Goal: Information Seeking & Learning: Learn about a topic

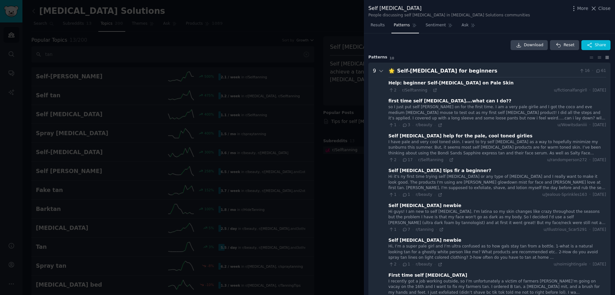
scroll to position [1149, 0]
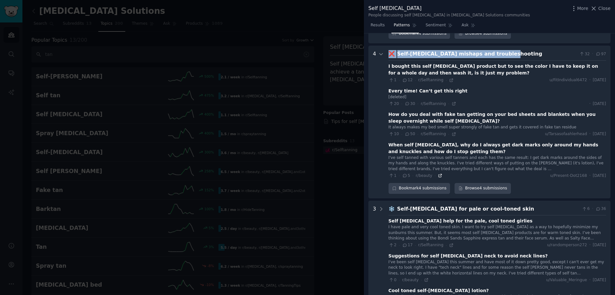
click at [438, 173] on icon at bounding box center [440, 175] width 4 height 4
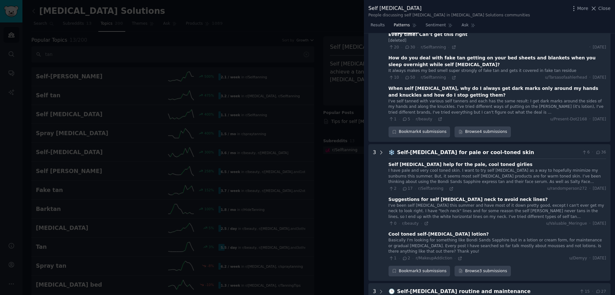
scroll to position [1218, 0]
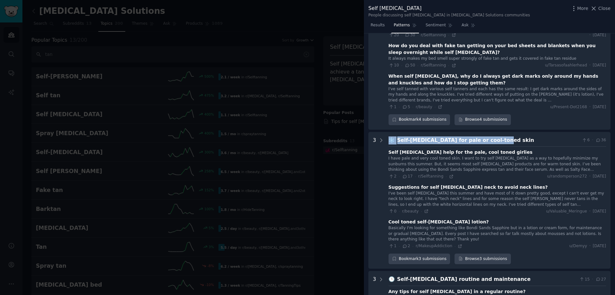
drag, startPoint x: 388, startPoint y: 129, endPoint x: 488, endPoint y: 125, distance: 99.7
click at [488, 136] on div "❄️ Self-[MEDICAL_DATA] for pale or cool-toned skin 6 · 36" at bounding box center [498, 140] width 218 height 8
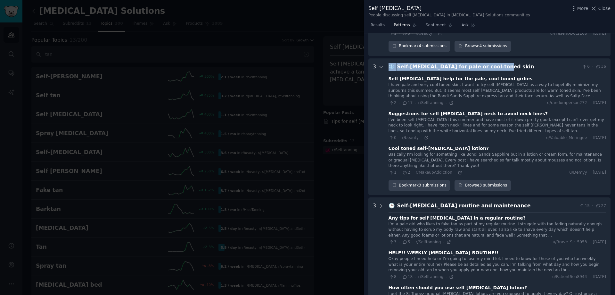
scroll to position [1304, 0]
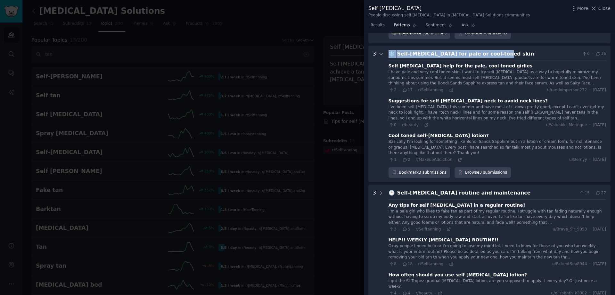
copy div "❄️ Self-[MEDICAL_DATA] for pale or cool-toned skin"
click at [449, 88] on icon at bounding box center [451, 90] width 4 height 4
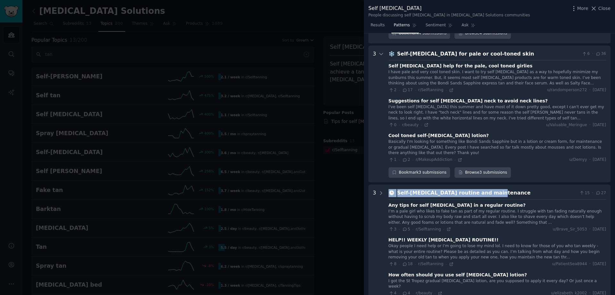
drag, startPoint x: 474, startPoint y: 178, endPoint x: 390, endPoint y: 180, distance: 84.3
click at [390, 189] on div "🕒 Self-[MEDICAL_DATA] routine and maintenance 15 · 27" at bounding box center [498, 193] width 218 height 8
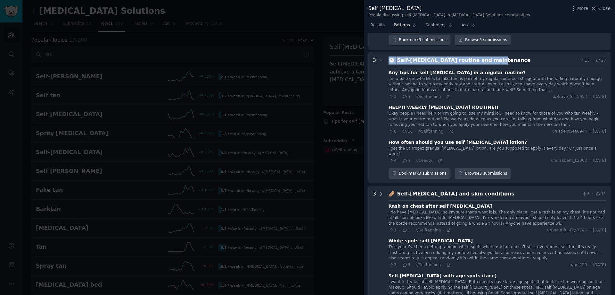
scroll to position [1443, 0]
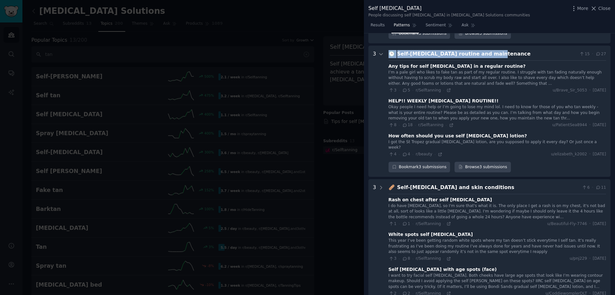
drag, startPoint x: 391, startPoint y: 181, endPoint x: 389, endPoint y: 43, distance: 138.2
copy div "🕒 Self-[MEDICAL_DATA] routine and maintenance"
click at [447, 89] on icon at bounding box center [448, 90] width 3 height 3
click at [449, 123] on icon at bounding box center [451, 125] width 4 height 4
click at [438, 152] on icon at bounding box center [440, 154] width 4 height 4
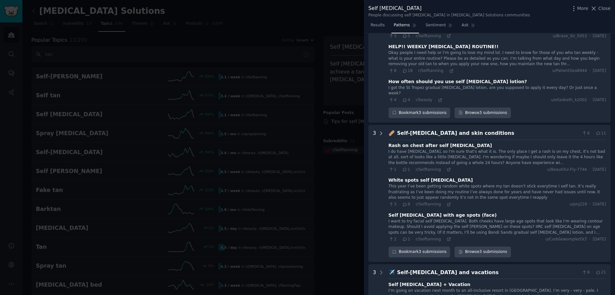
scroll to position [1504, 0]
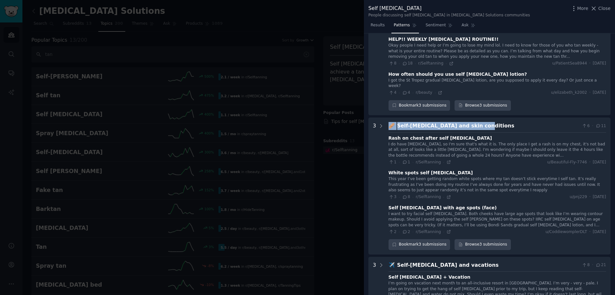
drag, startPoint x: 389, startPoint y: 107, endPoint x: 479, endPoint y: 101, distance: 90.6
click at [479, 117] on conditions "3 🩹 Self-[MEDICAL_DATA] and skin conditions 6 · 11 Rash on chest after self [ME…" at bounding box center [490, 185] width 242 height 137
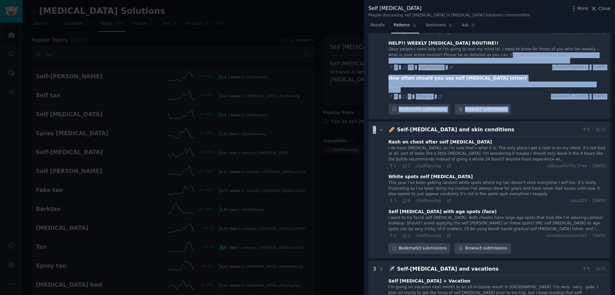
scroll to position [1498, 0]
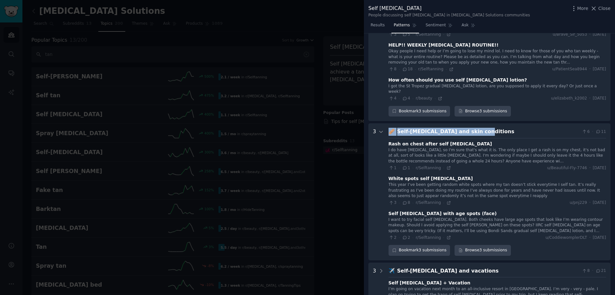
drag, startPoint x: 463, startPoint y: 107, endPoint x: 464, endPoint y: 115, distance: 8.7
click at [473, 128] on div "🩹 Self-[MEDICAL_DATA] and skin conditions 6 · 11" at bounding box center [498, 132] width 218 height 8
copy div "🩹 Self-[MEDICAL_DATA] and skin conditions"
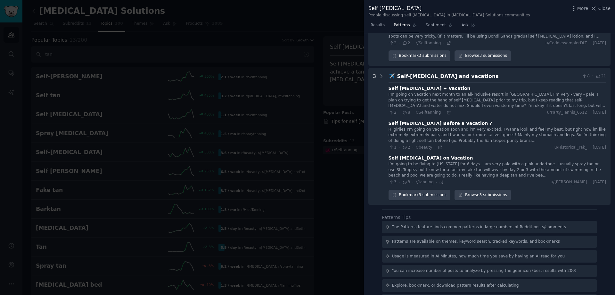
scroll to position [1532, 0]
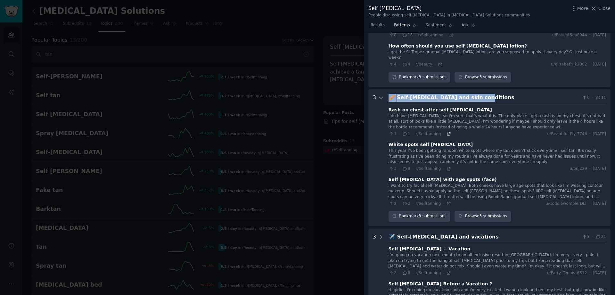
click at [447, 132] on icon at bounding box center [448, 133] width 3 height 3
click at [447, 166] on icon at bounding box center [449, 168] width 4 height 4
click at [447, 202] on icon at bounding box center [448, 203] width 3 height 3
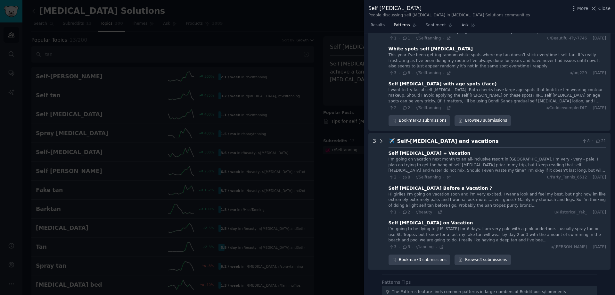
scroll to position [1659, 0]
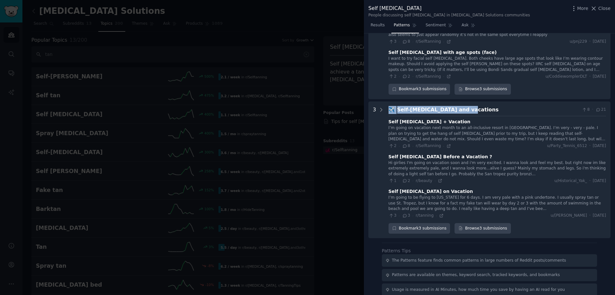
drag, startPoint x: 390, startPoint y: 93, endPoint x: 463, endPoint y: 90, distance: 73.5
click at [463, 106] on div "✈️ Self-[MEDICAL_DATA] and vacations 8 · 21" at bounding box center [498, 110] width 218 height 8
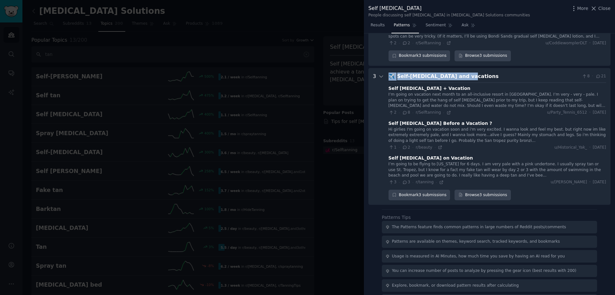
copy div "✈️ Self-[MEDICAL_DATA] and vacations"
click at [447, 110] on icon at bounding box center [449, 112] width 4 height 4
click at [340, 53] on div at bounding box center [307, 147] width 615 height 295
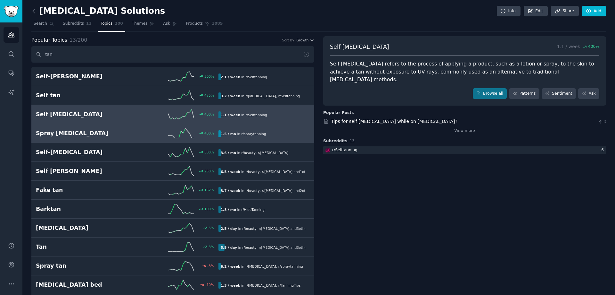
click at [74, 140] on link "Spray [MEDICAL_DATA] 400 % 1.5 / mo in r/ spraytanning" at bounding box center [172, 133] width 283 height 19
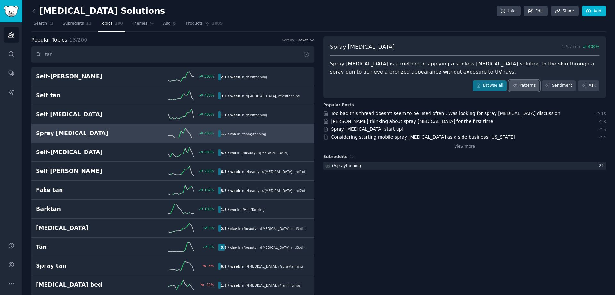
click at [524, 88] on link "Patterns" at bounding box center [524, 85] width 30 height 11
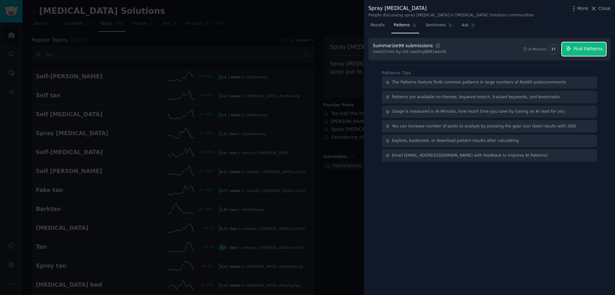
click at [579, 45] on button "Find Patterns" at bounding box center [584, 48] width 44 height 13
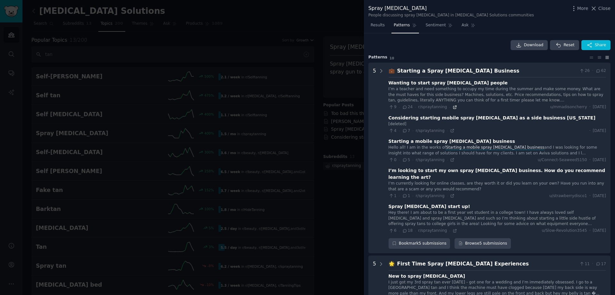
click at [453, 108] on icon at bounding box center [455, 107] width 4 height 4
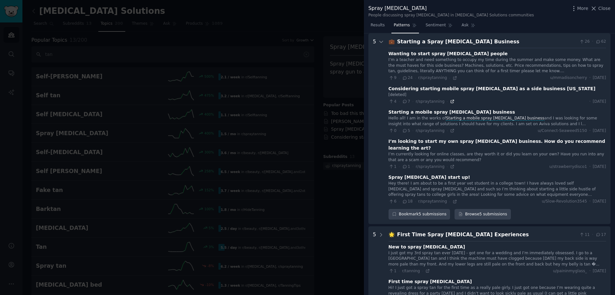
click at [451, 103] on icon at bounding box center [452, 101] width 3 height 3
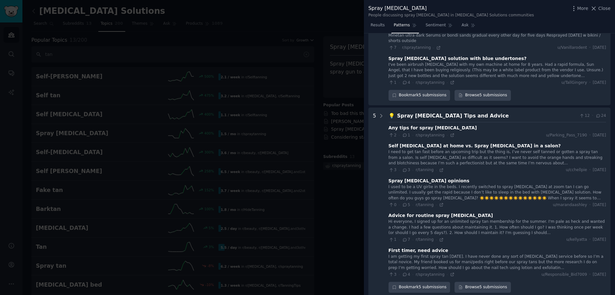
scroll to position [564, 0]
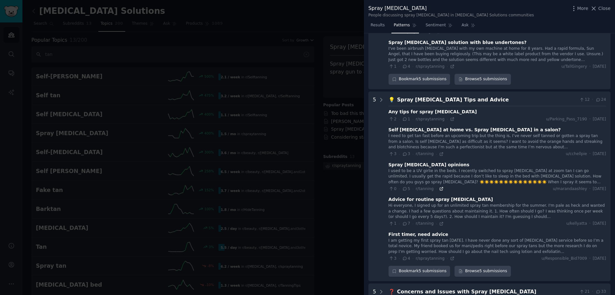
click at [439, 186] on icon at bounding box center [441, 188] width 4 height 4
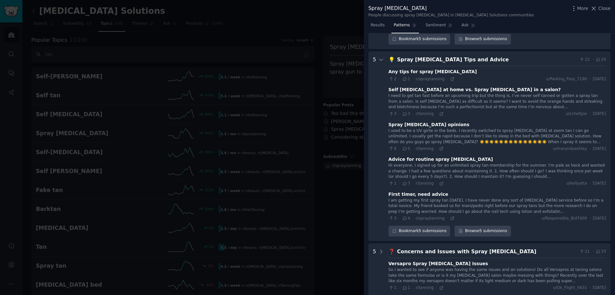
scroll to position [444, 0]
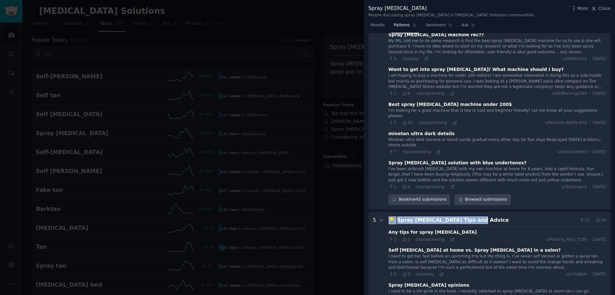
drag, startPoint x: 387, startPoint y: 201, endPoint x: 466, endPoint y: 201, distance: 78.5
copy div "💡 Spray [MEDICAL_DATA] Tips and Advice"
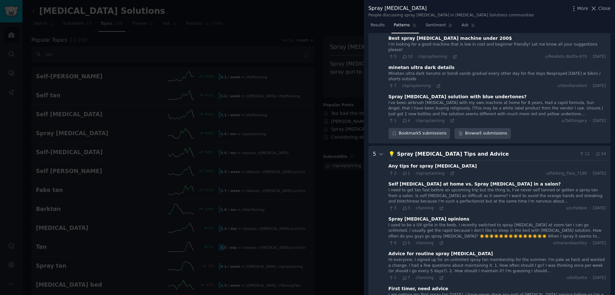
scroll to position [521, 0]
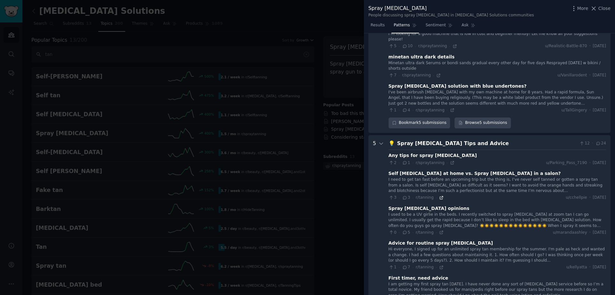
click at [439, 195] on icon at bounding box center [441, 197] width 4 height 4
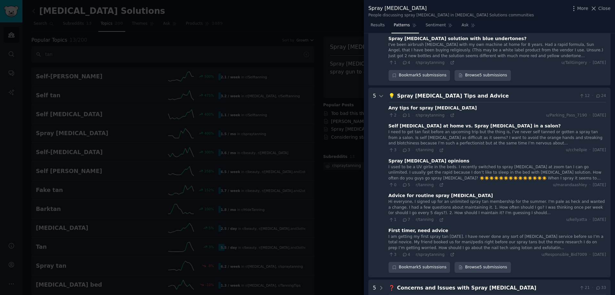
scroll to position [587, 0]
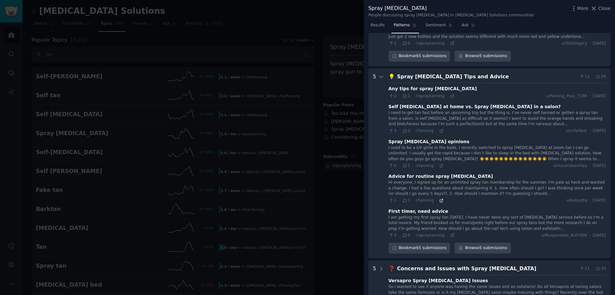
click at [439, 198] on icon at bounding box center [441, 200] width 4 height 4
click at [451, 234] on icon at bounding box center [452, 235] width 3 height 3
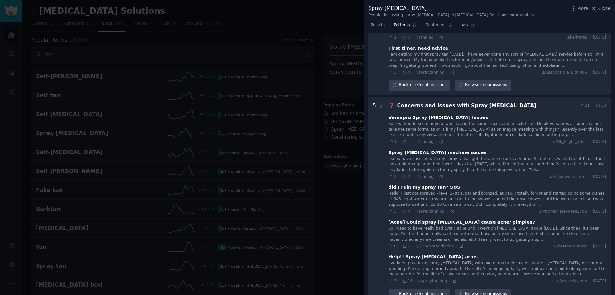
scroll to position [753, 0]
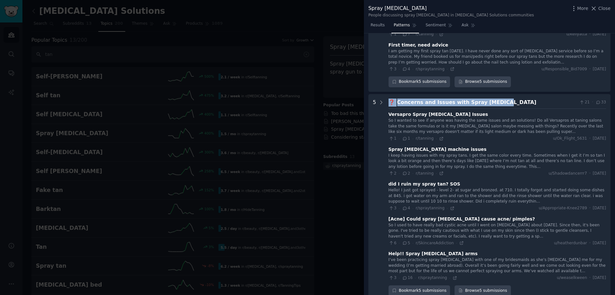
drag, startPoint x: 389, startPoint y: 84, endPoint x: 493, endPoint y: 80, distance: 103.9
click at [493, 98] on div "❓ Concerns and Issues with Spray [MEDICAL_DATA] 21 · 33" at bounding box center [498, 102] width 218 height 8
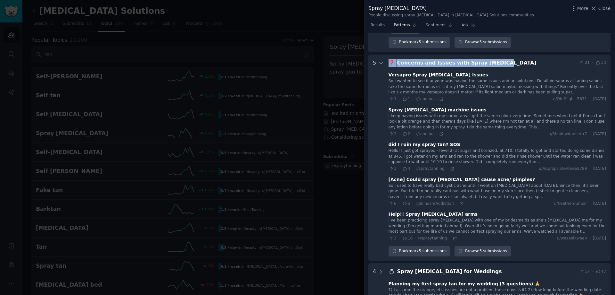
scroll to position [796, 0]
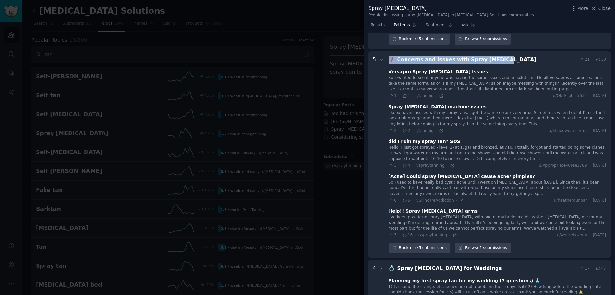
copy div "❓ Concerns and Issues with Spray [MEDICAL_DATA]"
click at [460, 198] on icon at bounding box center [462, 200] width 4 height 4
click at [453, 233] on icon at bounding box center [455, 235] width 4 height 4
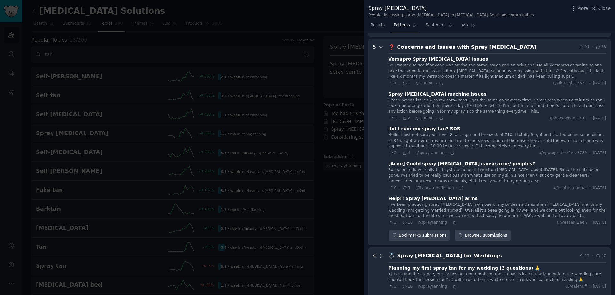
scroll to position [809, 0]
click at [447, 138] on div "Versapro Spray [MEDICAL_DATA] Issues So I wanted to see if anyone was having th…" at bounding box center [498, 139] width 218 height 172
click at [450, 150] on icon at bounding box center [452, 152] width 4 height 4
click at [454, 221] on icon at bounding box center [455, 222] width 3 height 3
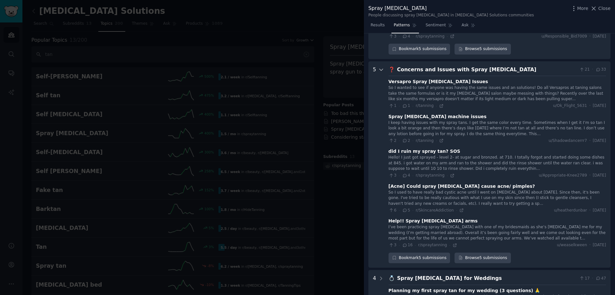
scroll to position [815, 0]
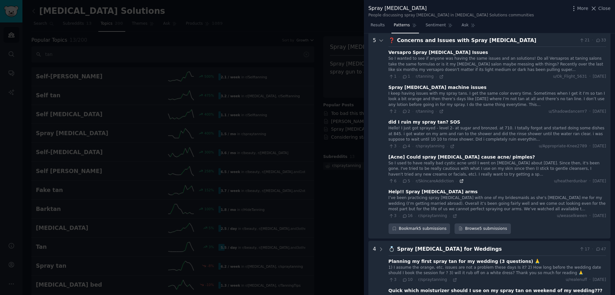
click at [460, 179] on icon at bounding box center [462, 181] width 4 height 4
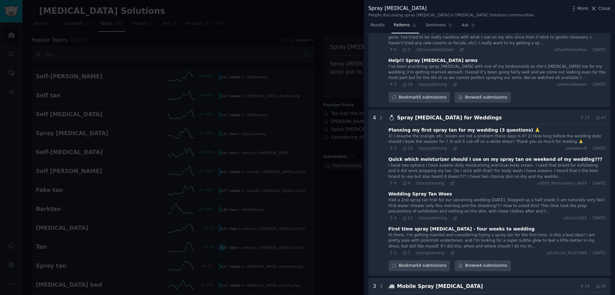
scroll to position [965, 0]
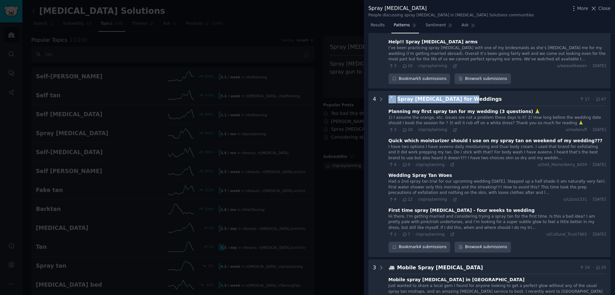
drag, startPoint x: 390, startPoint y: 80, endPoint x: 468, endPoint y: 85, distance: 78.0
click at [468, 95] on div "💍 Spray [MEDICAL_DATA] for Weddings 17 · 47" at bounding box center [498, 99] width 218 height 8
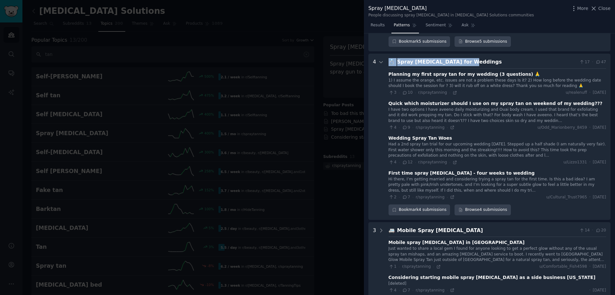
scroll to position [1005, 0]
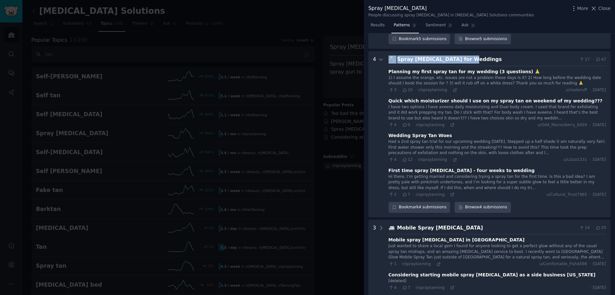
copy div "💍 Spray [MEDICAL_DATA] for Weddings"
click at [454, 88] on icon at bounding box center [455, 89] width 3 height 3
click at [450, 122] on icon at bounding box center [452, 124] width 4 height 4
click at [453, 157] on icon at bounding box center [455, 159] width 4 height 4
click at [447, 179] on div "💍 Spray [MEDICAL_DATA] for Weddings 17 · 47 Planning my first spray tan for my …" at bounding box center [498, 133] width 218 height 157
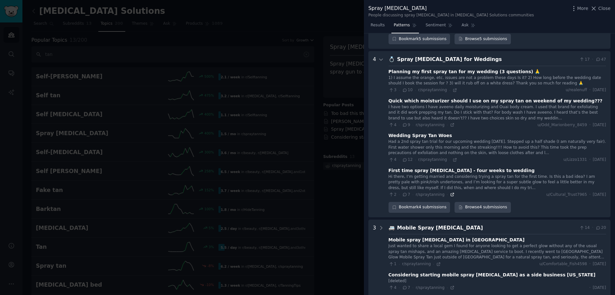
click at [450, 192] on icon at bounding box center [452, 194] width 4 height 4
drag, startPoint x: 389, startPoint y: 212, endPoint x: 449, endPoint y: 207, distance: 60.4
click at [449, 224] on div "🚐 Mobile Spray [MEDICAL_DATA] 14 · 20" at bounding box center [498, 228] width 218 height 8
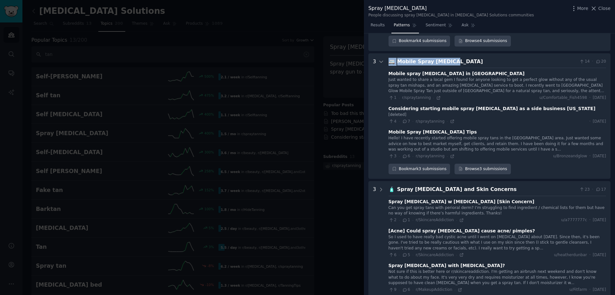
scroll to position [1172, 0]
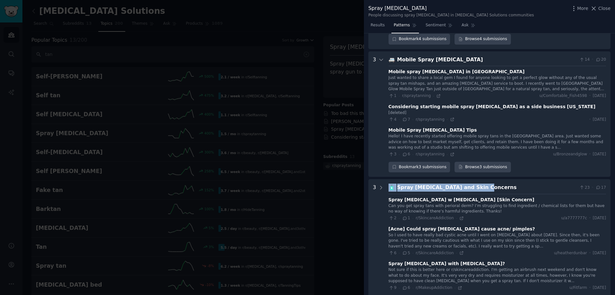
drag, startPoint x: 389, startPoint y: 171, endPoint x: 469, endPoint y: 170, distance: 80.1
click at [487, 183] on div "🧴 Spray [MEDICAL_DATA] and Skin Concerns 23 · 17" at bounding box center [498, 187] width 218 height 8
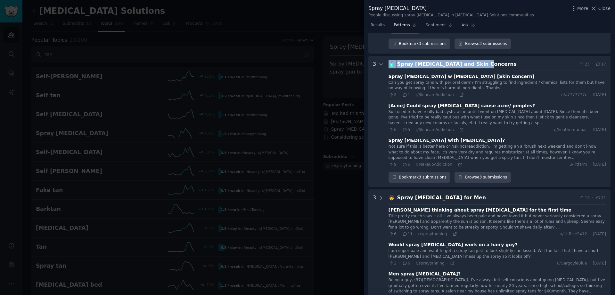
scroll to position [1300, 0]
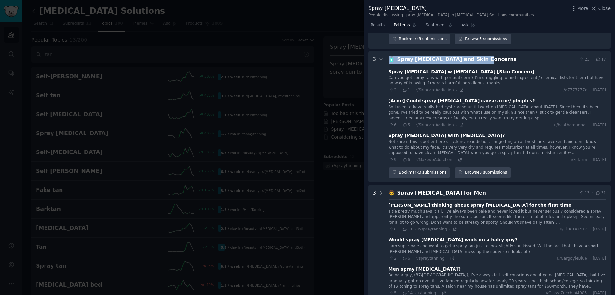
copy div "🧴 Spray [MEDICAL_DATA] and Skin Concerns"
click at [461, 123] on icon at bounding box center [462, 124] width 3 height 3
click at [457, 157] on div "9 · 6 · r/MakeupAddiction ·" at bounding box center [426, 160] width 74 height 6
click at [455, 139] on div "Not sure if this is better here or r/skincareaddiction. I'm getting an airbrush…" at bounding box center [498, 151] width 218 height 24
click at [459, 158] on icon at bounding box center [460, 159] width 3 height 3
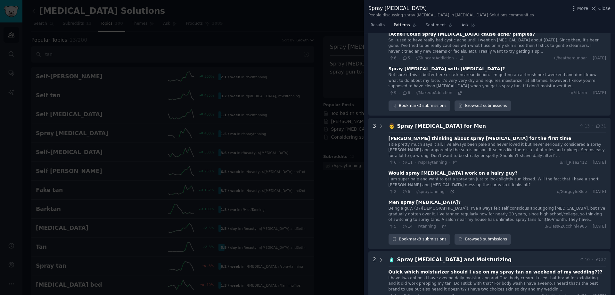
scroll to position [1397, 0]
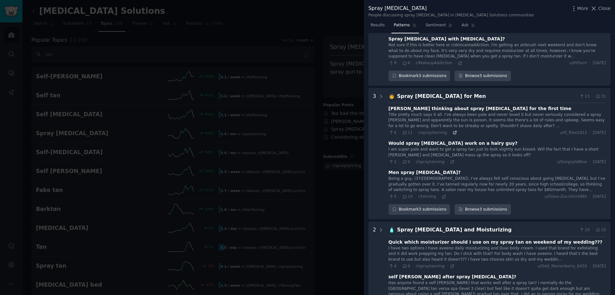
click at [453, 130] on icon at bounding box center [455, 132] width 4 height 4
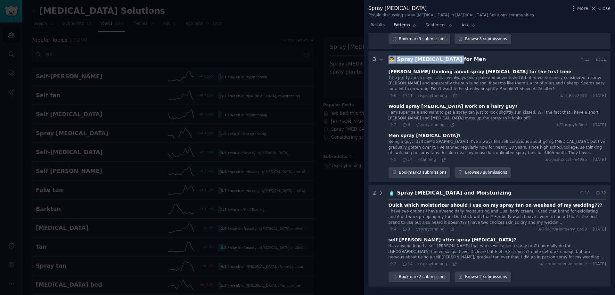
drag, startPoint x: 391, startPoint y: 41, endPoint x: 460, endPoint y: 41, distance: 69.6
click at [460, 55] on div "👨 Spray [MEDICAL_DATA] for Men 13 · 31" at bounding box center [498, 59] width 218 height 8
copy div "👨 Spray [MEDICAL_DATA] for Men"
click at [450, 122] on icon at bounding box center [452, 124] width 4 height 4
click at [442, 157] on icon at bounding box center [444, 159] width 4 height 4
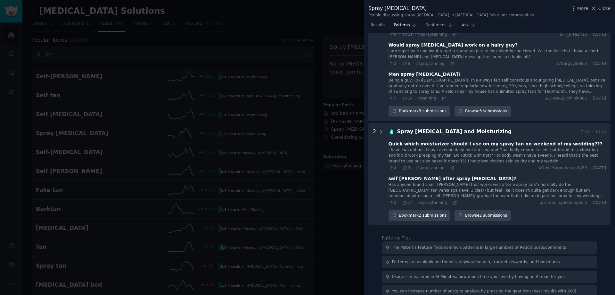
scroll to position [1515, 0]
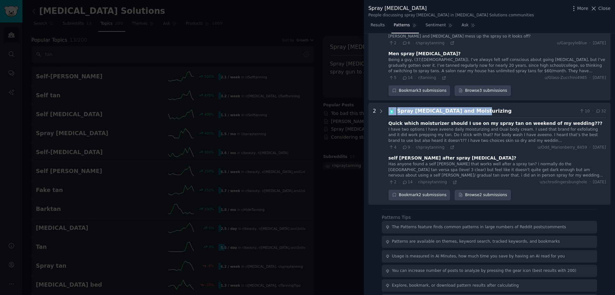
drag, startPoint x: 390, startPoint y: 93, endPoint x: 467, endPoint y: 90, distance: 77.6
click at [467, 107] on div "🧴 Spray [MEDICAL_DATA] and Moisturizing 10 · 32" at bounding box center [498, 111] width 218 height 8
copy div "🧴 Spray [MEDICAL_DATA] and Moisturizing"
click at [426, 127] on div "I have two options I have aveeno daily moisturizing and Ouai body cream. I used…" at bounding box center [498, 135] width 218 height 17
click at [450, 145] on icon at bounding box center [452, 147] width 4 height 4
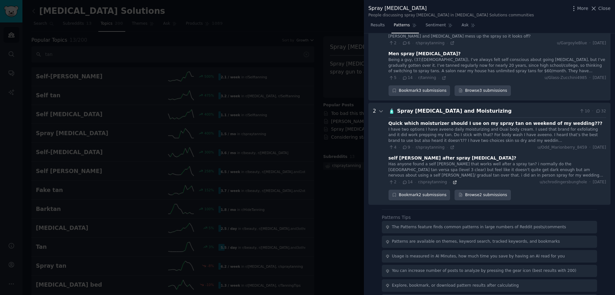
click at [453, 180] on icon at bounding box center [455, 182] width 4 height 4
click at [331, 49] on div at bounding box center [307, 147] width 615 height 295
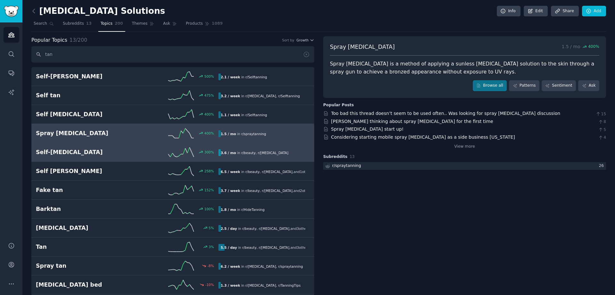
click at [234, 153] on div "3.6 / mo in r/ beauty , r/ [MEDICAL_DATA]" at bounding box center [255, 152] width 72 height 7
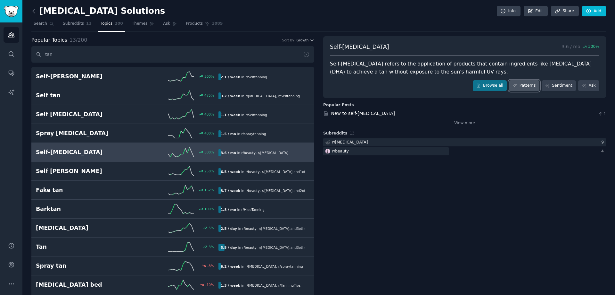
click at [524, 84] on link "Patterns" at bounding box center [524, 85] width 30 height 11
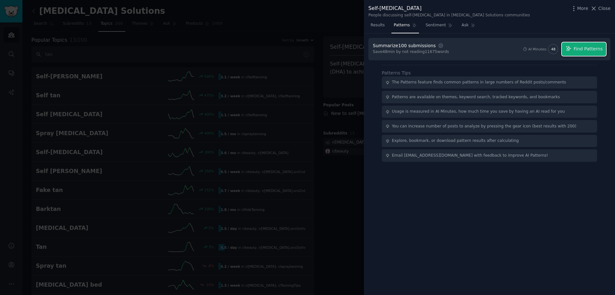
click at [572, 47] on icon "button" at bounding box center [569, 49] width 6 height 6
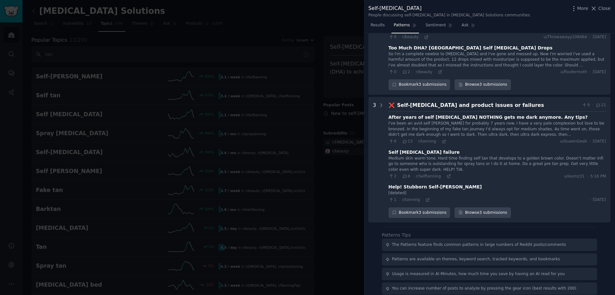
scroll to position [1179, 0]
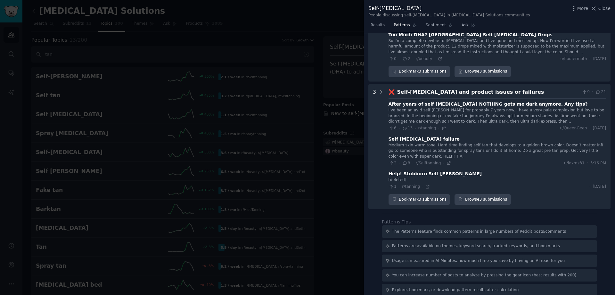
click at [227, 178] on div at bounding box center [307, 147] width 615 height 295
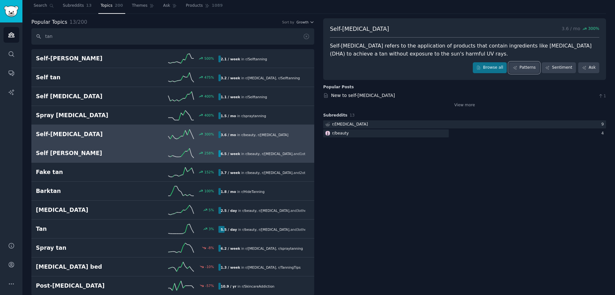
scroll to position [27, 0]
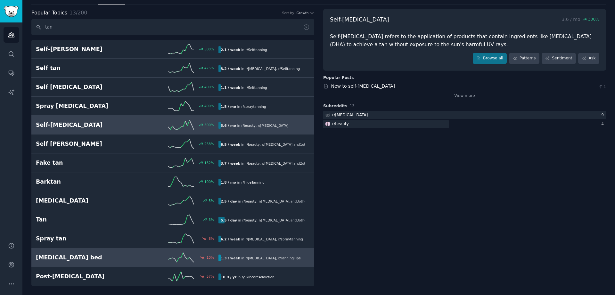
click at [89, 256] on h2 "[MEDICAL_DATA] bed" at bounding box center [81, 257] width 91 height 8
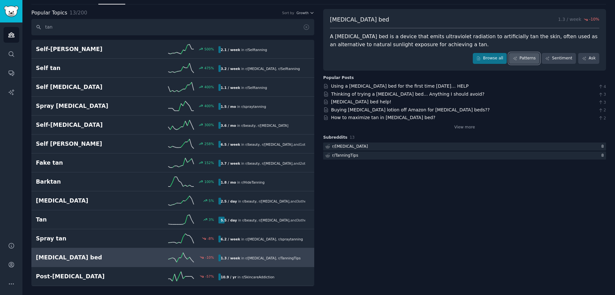
click at [533, 60] on link "Patterns" at bounding box center [524, 58] width 30 height 11
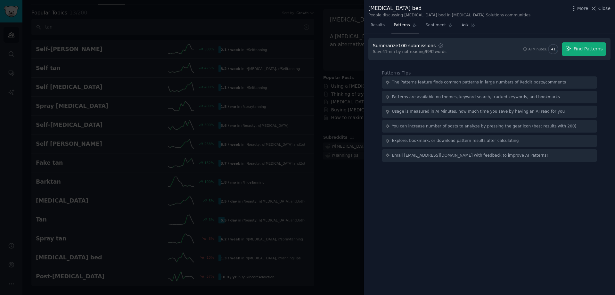
click at [87, 171] on div at bounding box center [307, 147] width 615 height 295
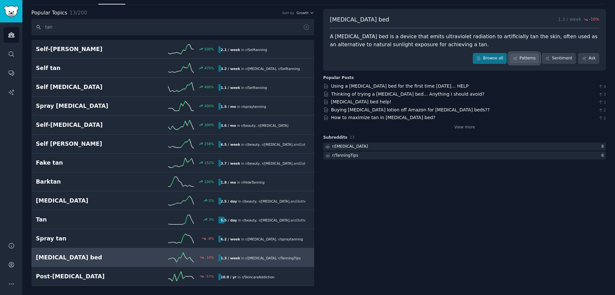
click at [529, 62] on link "Patterns" at bounding box center [524, 58] width 30 height 11
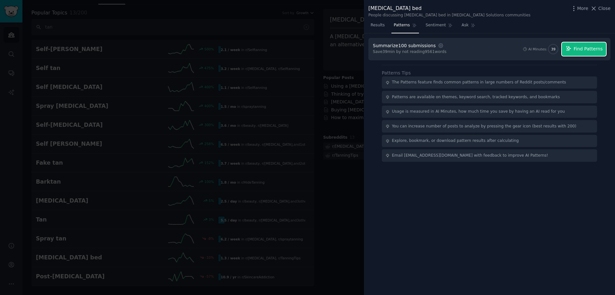
click at [596, 51] on span "Find Patterns" at bounding box center [588, 49] width 29 height 7
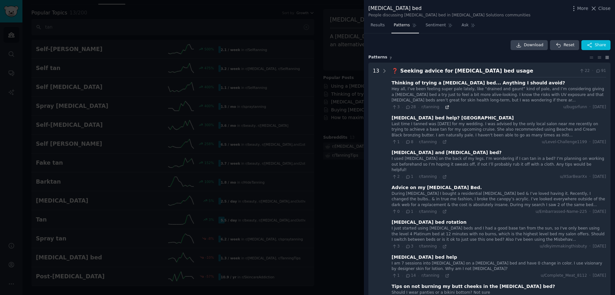
click at [445, 106] on icon at bounding box center [447, 107] width 4 height 4
drag, startPoint x: 393, startPoint y: 71, endPoint x: 485, endPoint y: 70, distance: 92.0
click at [486, 69] on div "❓ Seeking advice for [MEDICAL_DATA] bed usage 22 · 91" at bounding box center [499, 71] width 214 height 8
click at [443, 143] on icon at bounding box center [445, 141] width 4 height 4
